Goal: Task Accomplishment & Management: Complete application form

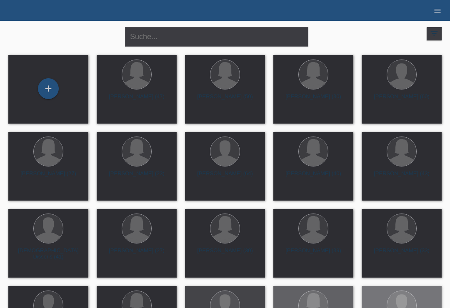
click at [181, 22] on div "close" at bounding box center [225, 36] width 208 height 30
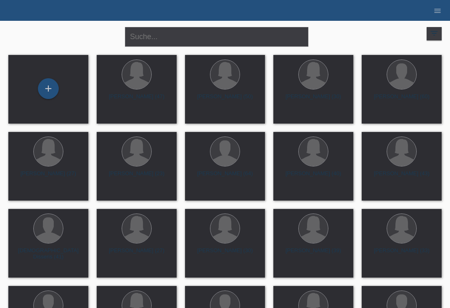
click at [35, 99] on div "+" at bounding box center [48, 89] width 67 height 22
click at [51, 81] on div "+" at bounding box center [48, 88] width 21 height 21
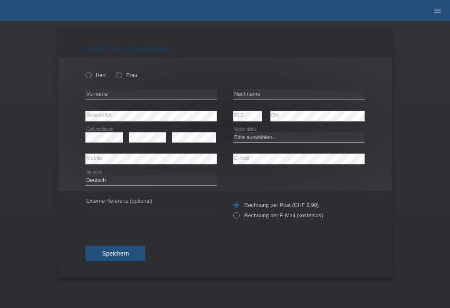
click at [93, 77] on label "Herr" at bounding box center [95, 75] width 21 height 6
click at [91, 77] on input "Herr" at bounding box center [87, 74] width 5 height 5
radio input "true"
click at [102, 96] on input "text" at bounding box center [150, 94] width 131 height 10
type input "[PERSON_NAME]"
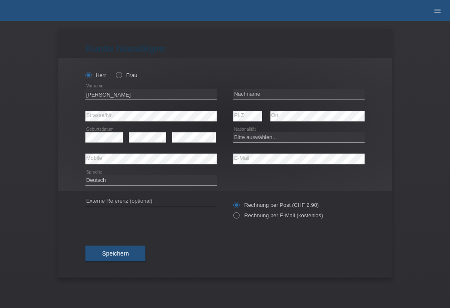
click at [290, 87] on div "error Nachname" at bounding box center [298, 95] width 131 height 22
click at [299, 96] on input "text" at bounding box center [298, 94] width 131 height 10
type input "Marku"
click at [252, 139] on select "Bitte auswählen... Schweiz Deutschland Liechtenstein Österreich ------------ Af…" at bounding box center [298, 137] width 131 height 10
click at [264, 139] on select "Bitte auswählen... Schweiz Deutschland Liechtenstein Österreich ------------ Af…" at bounding box center [298, 137] width 131 height 10
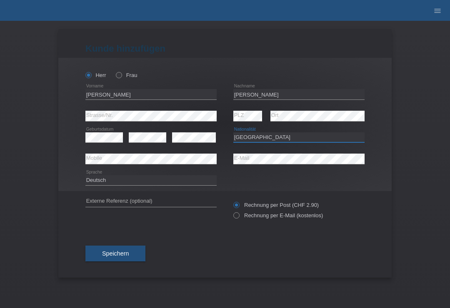
select select "AT"
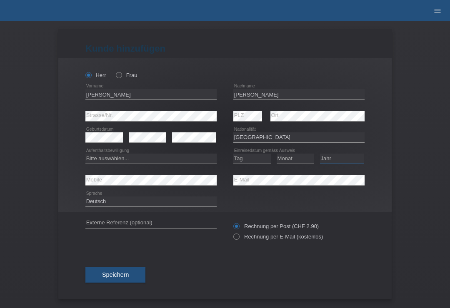
click at [328, 162] on select "Jahr 2025 2024 2023 2022 2021 2020 2019 2018 2017 2016 2015 2014 2013 2012 2011…" at bounding box center [342, 159] width 44 height 10
select select "2008"
click at [251, 161] on select "Tag 01 02 03 04 05 06 07 08 09 10 11" at bounding box center [251, 159] width 37 height 10
select select "01"
click at [298, 157] on select "Monat 01 02 03 04 05 06 07 08 09 10 11" at bounding box center [295, 159] width 37 height 10
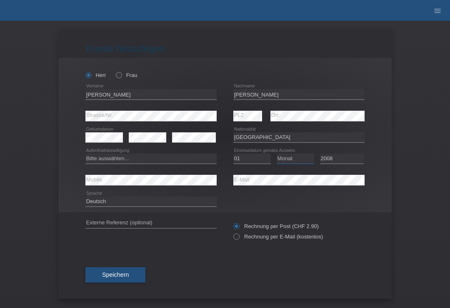
select select "07"
click at [146, 157] on select "Bitte auswählen... C B B - Flüchtlingsstatus Andere" at bounding box center [150, 159] width 131 height 10
select select "C"
click at [234, 234] on input "Rechnung per Post (CHF 2.90)" at bounding box center [235, 228] width 5 height 10
click at [232, 232] on icon at bounding box center [232, 232] width 0 height 0
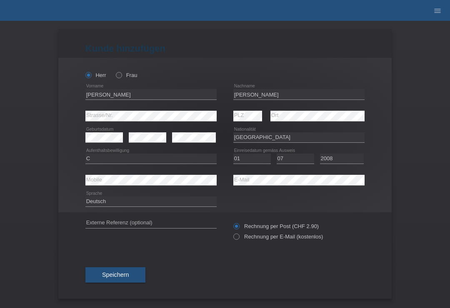
click at [238, 239] on input "Rechnung per E-Mail (kostenlos)" at bounding box center [235, 239] width 5 height 10
radio input "true"
click at [113, 276] on span "Speichern" at bounding box center [115, 275] width 27 height 7
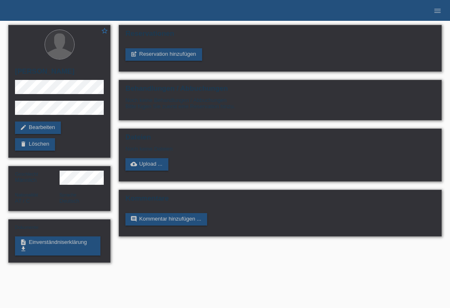
click at [160, 59] on link "post_add Reservation hinzufügen" at bounding box center [163, 54] width 77 height 12
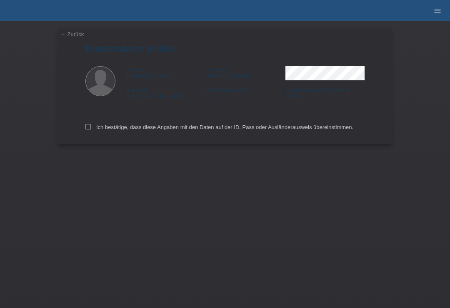
click at [87, 130] on icon at bounding box center [87, 126] width 5 height 5
click at [87, 130] on input "Ich bestätige, dass diese Angaben mit den Daten auf der ID, Pass oder Ausländer…" at bounding box center [87, 126] width 5 height 5
checkbox input "true"
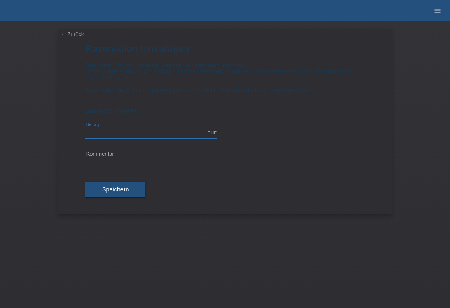
click at [134, 135] on input "text" at bounding box center [150, 133] width 131 height 10
click at [116, 191] on button "Speichern" at bounding box center [115, 190] width 60 height 16
type input "1854.00"
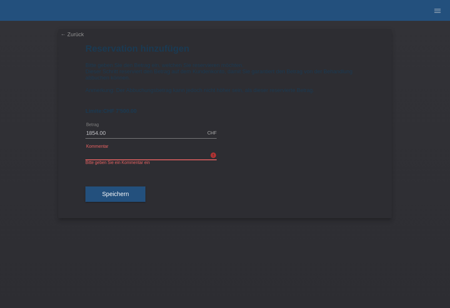
click at [118, 159] on input "text" at bounding box center [150, 154] width 131 height 10
type input "10 er Mix"
click at [117, 197] on span "Speichern" at bounding box center [115, 194] width 27 height 7
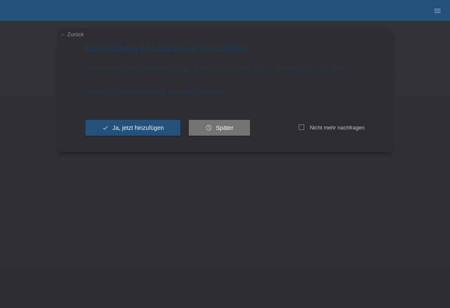
click at [77, 32] on link "← Zurück" at bounding box center [71, 34] width 23 height 6
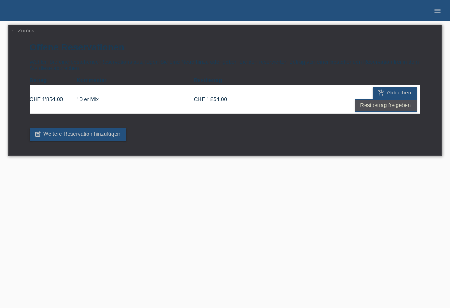
click at [31, 32] on link "← Zurück" at bounding box center [22, 30] width 23 height 6
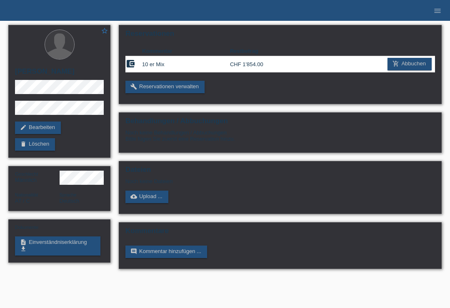
click at [61, 247] on link "description Einverständniserklärung get_app" at bounding box center [57, 246] width 85 height 19
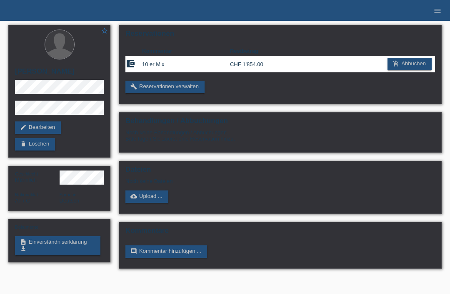
click at [58, 252] on link "description Einverständniserklärung get_app" at bounding box center [57, 246] width 85 height 19
click at [406, 67] on link "add_shopping_cart Abbuchen" at bounding box center [409, 64] width 44 height 12
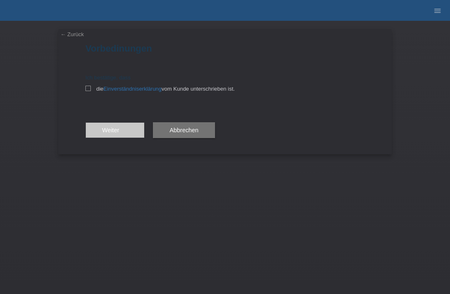
click at [88, 88] on icon at bounding box center [87, 88] width 5 height 5
click at [88, 88] on input "die Einverständniserklärung vom Kunde unterschrieben ist." at bounding box center [87, 88] width 5 height 5
checkbox input "true"
click at [117, 128] on span "Weiter arrow_forward" at bounding box center [115, 130] width 26 height 7
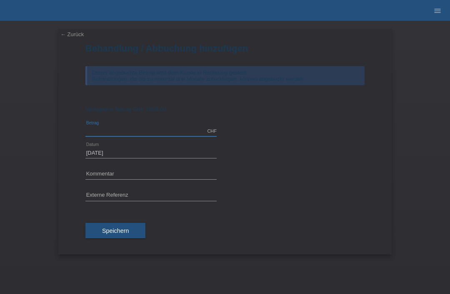
click at [136, 136] on input "text" at bounding box center [150, 131] width 131 height 10
click at [127, 232] on span "Speichern" at bounding box center [115, 231] width 27 height 7
type input "1854.00"
